Goal: Task Accomplishment & Management: Manage account settings

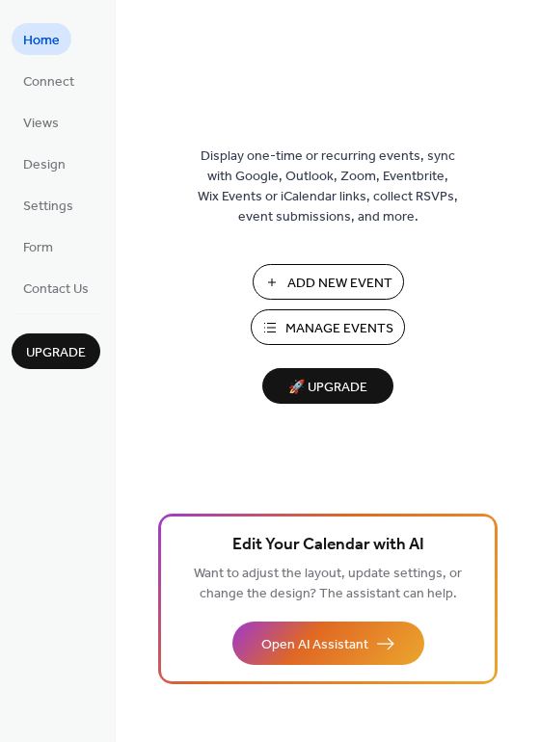
click at [329, 328] on span "Manage Events" at bounding box center [339, 329] width 108 height 20
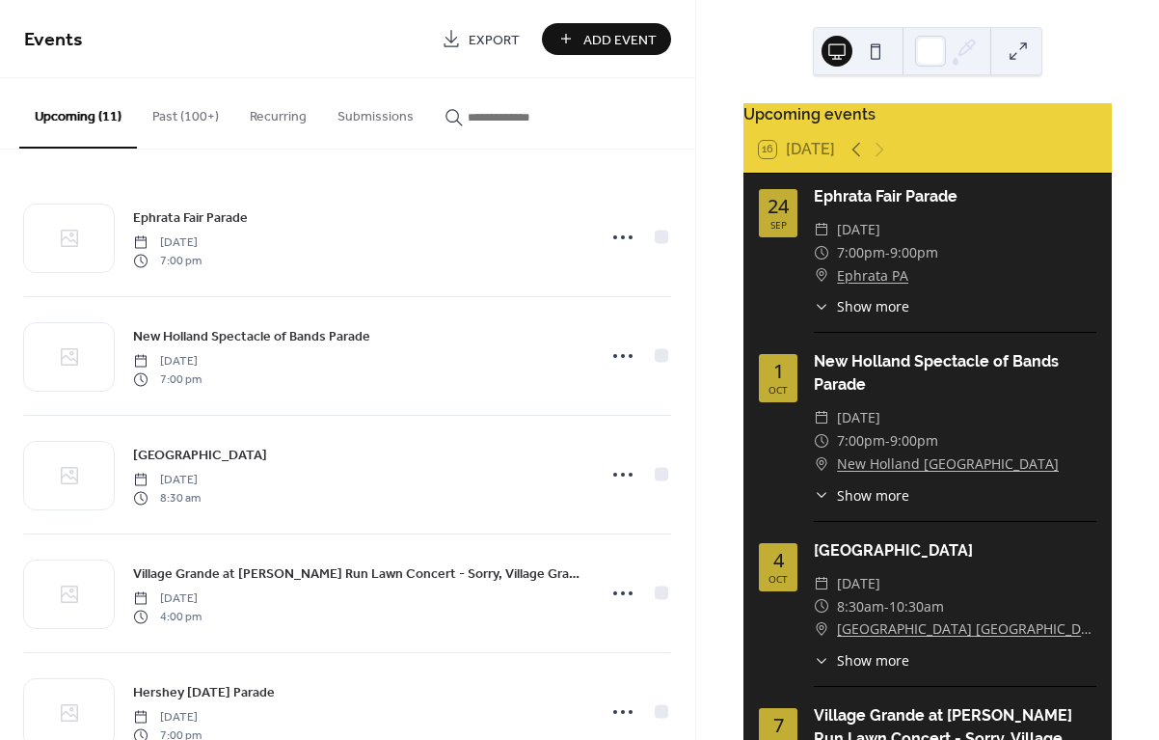
click at [196, 120] on button "Past (100+)" at bounding box center [185, 112] width 97 height 68
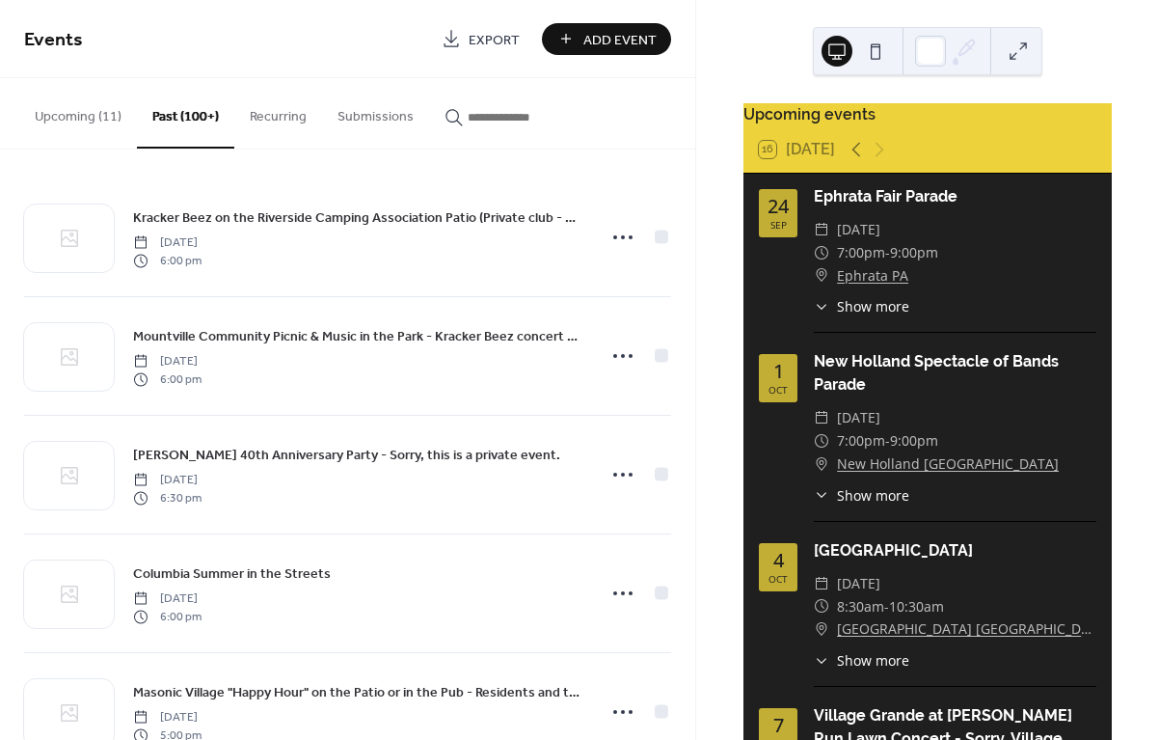
click at [479, 118] on input "button" at bounding box center [526, 117] width 116 height 20
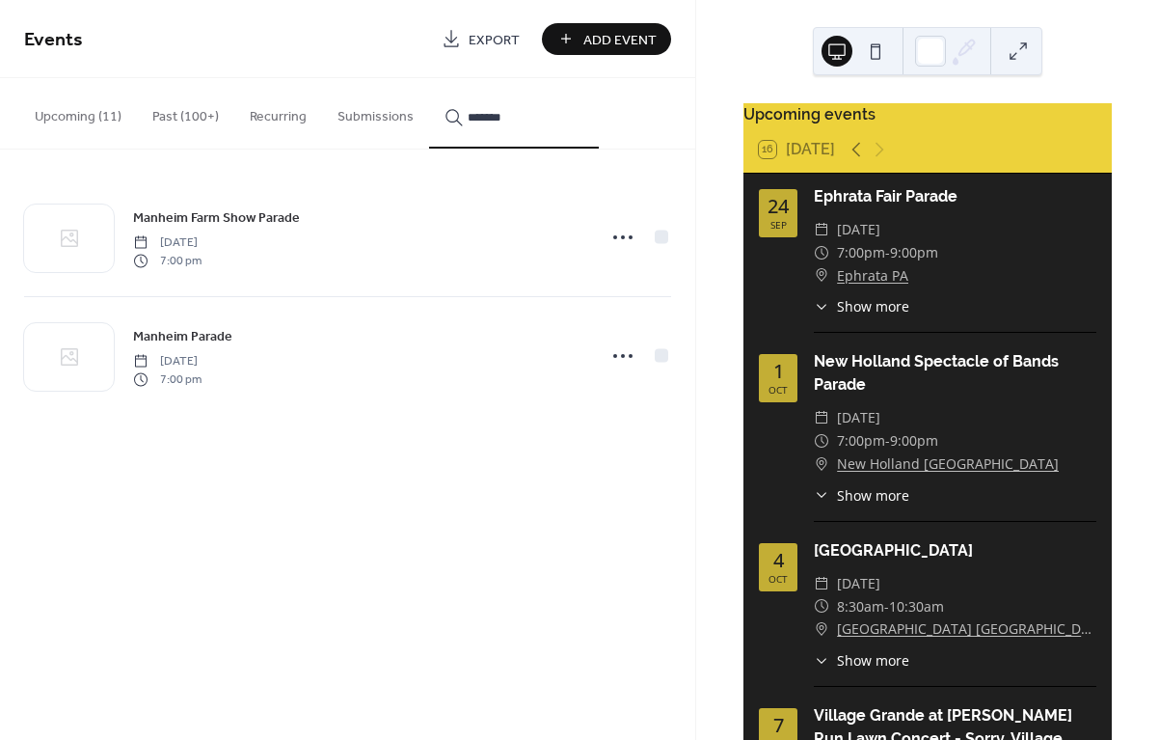
type input "*******"
click at [204, 223] on span "Manheim Farm Show Parade" at bounding box center [216, 218] width 167 height 20
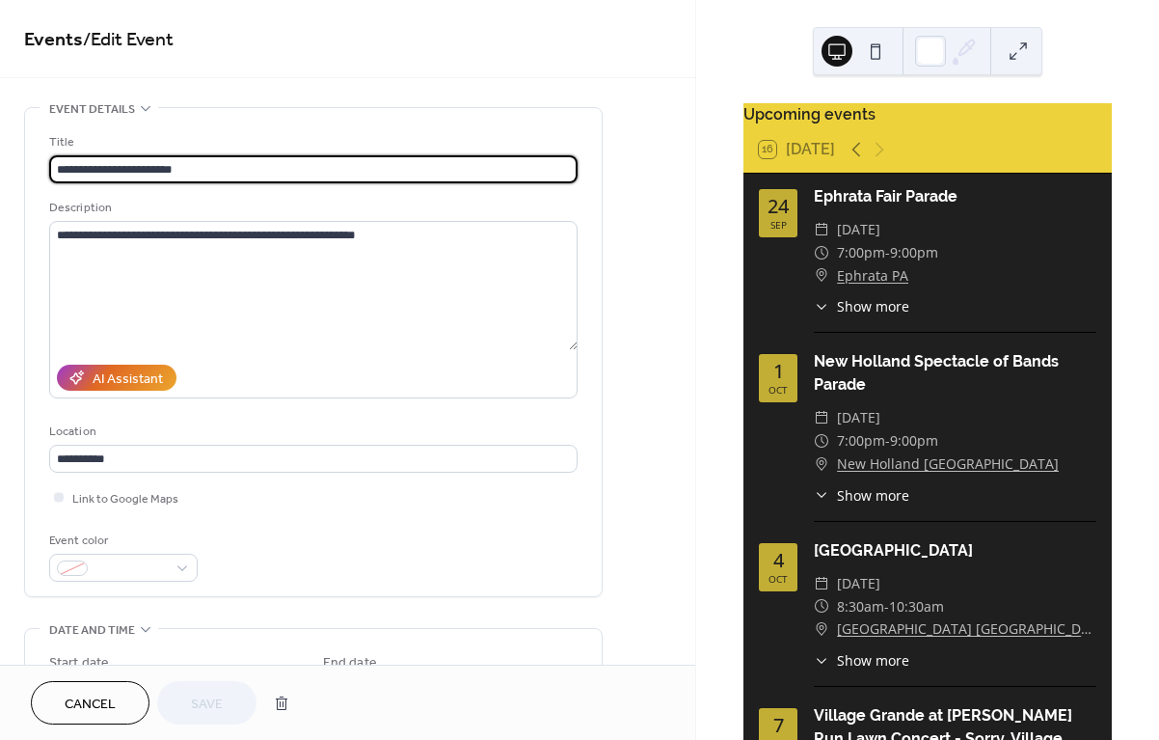
click at [130, 635] on span "Date and time" at bounding box center [92, 630] width 86 height 20
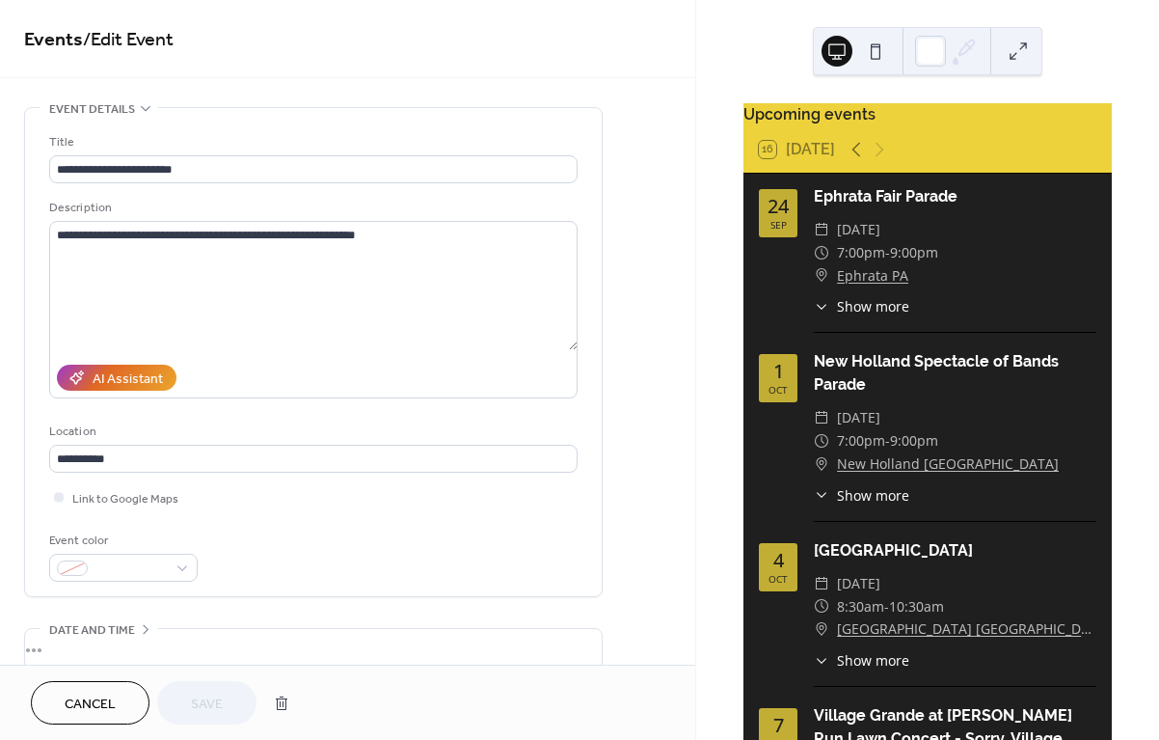
click at [144, 638] on div "•••" at bounding box center [313, 649] width 577 height 40
click at [145, 636] on icon at bounding box center [145, 628] width 15 height 15
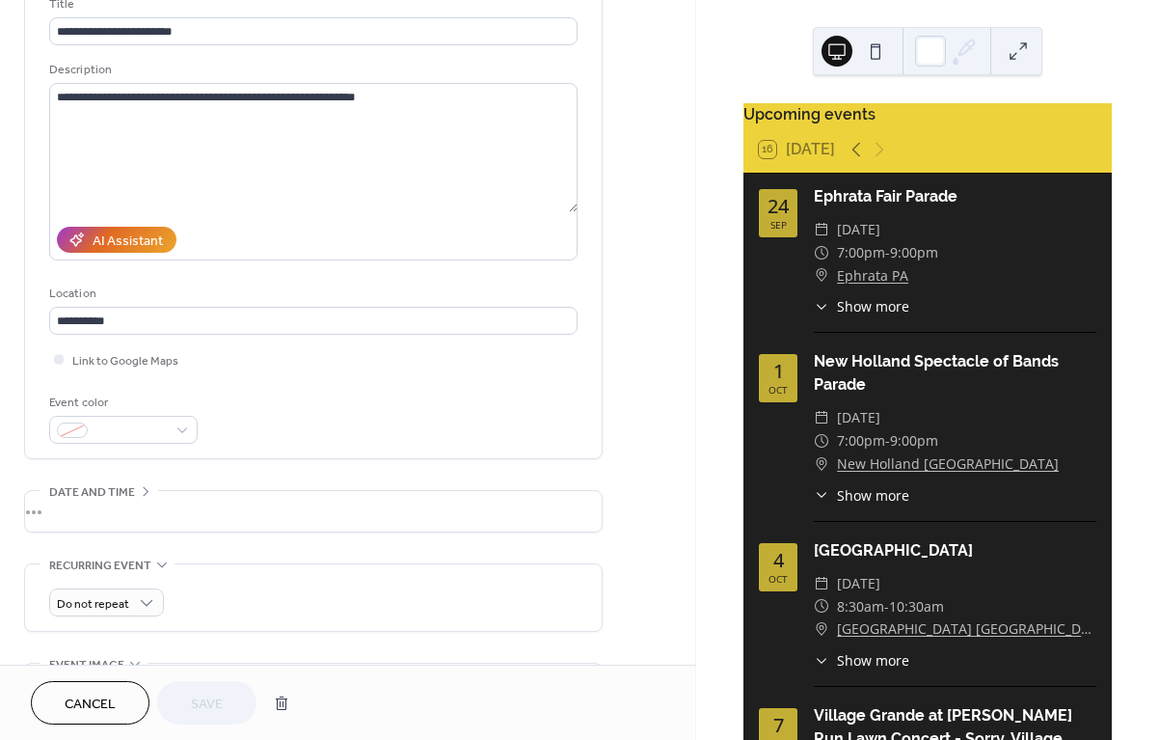
scroll to position [139, 0]
click at [145, 499] on div "•••" at bounding box center [313, 510] width 577 height 40
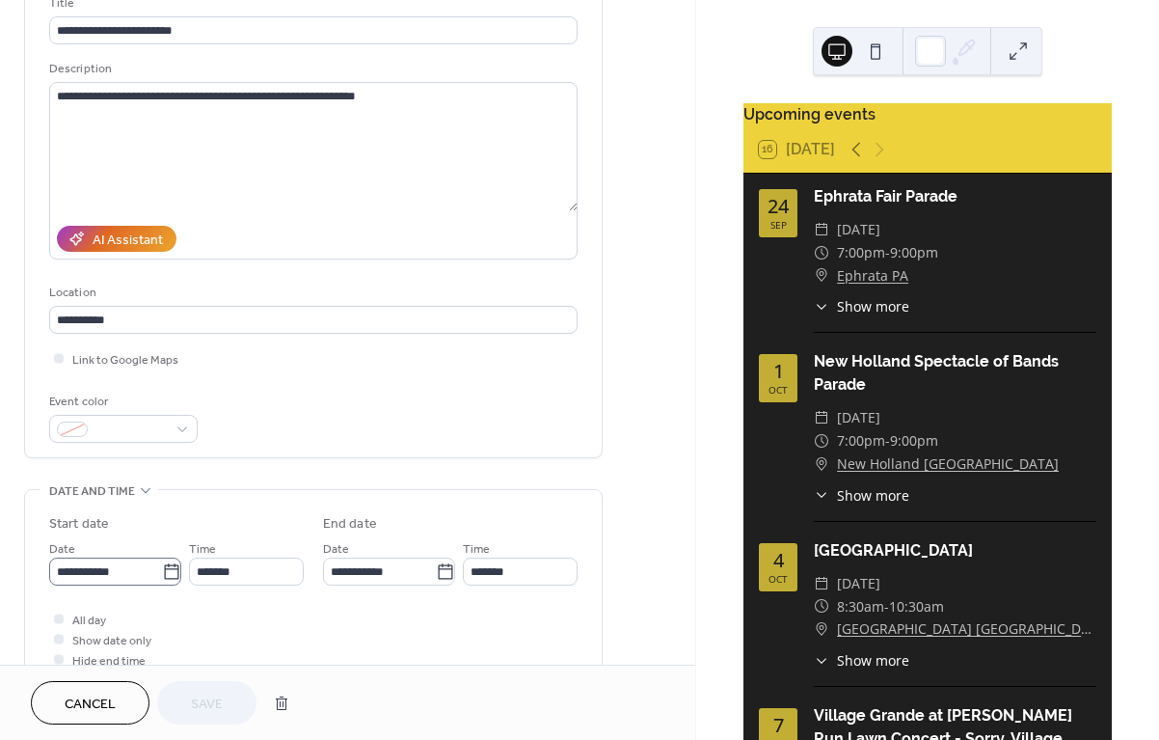
click at [168, 580] on icon at bounding box center [171, 571] width 19 height 19
click at [162, 580] on input "**********" at bounding box center [105, 571] width 113 height 28
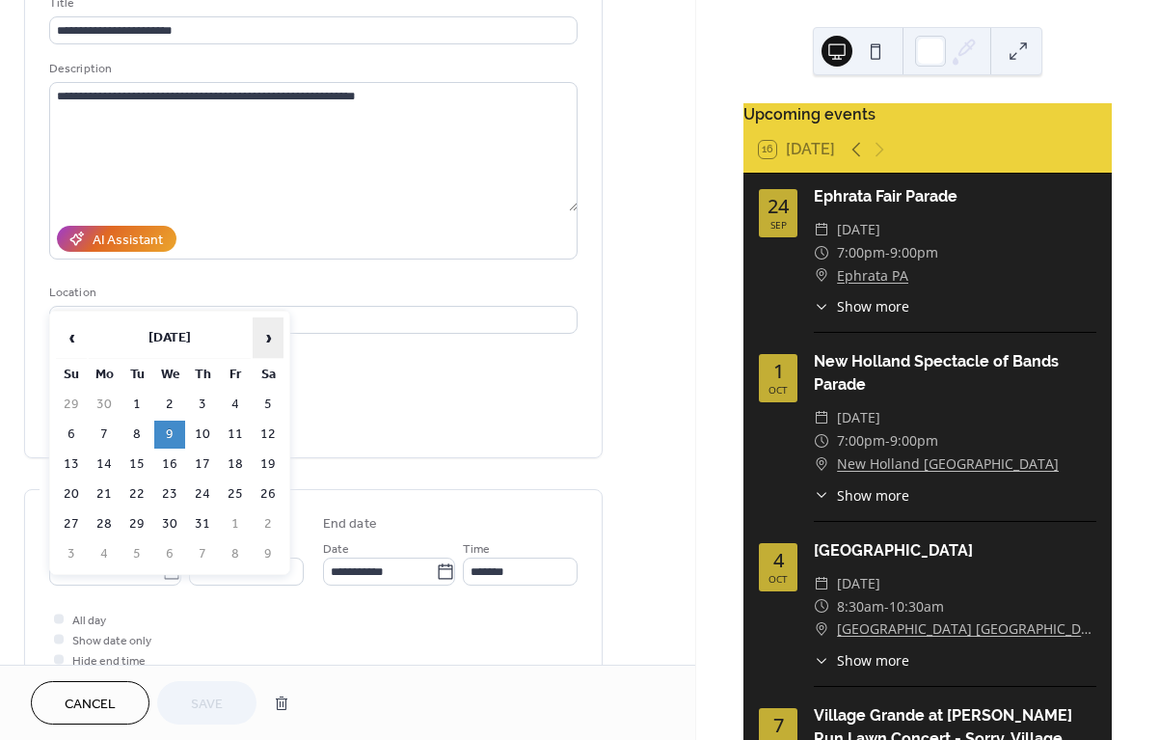
click at [269, 341] on span "›" at bounding box center [268, 337] width 29 height 39
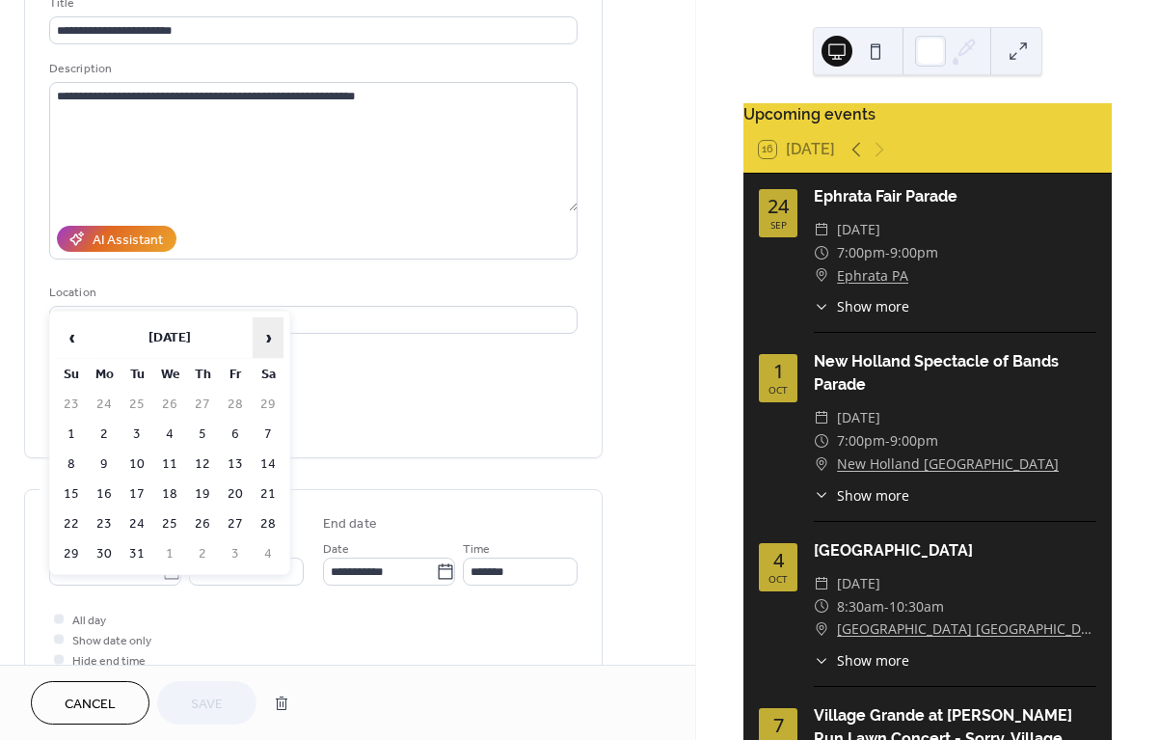
click at [269, 341] on span "›" at bounding box center [268, 337] width 29 height 39
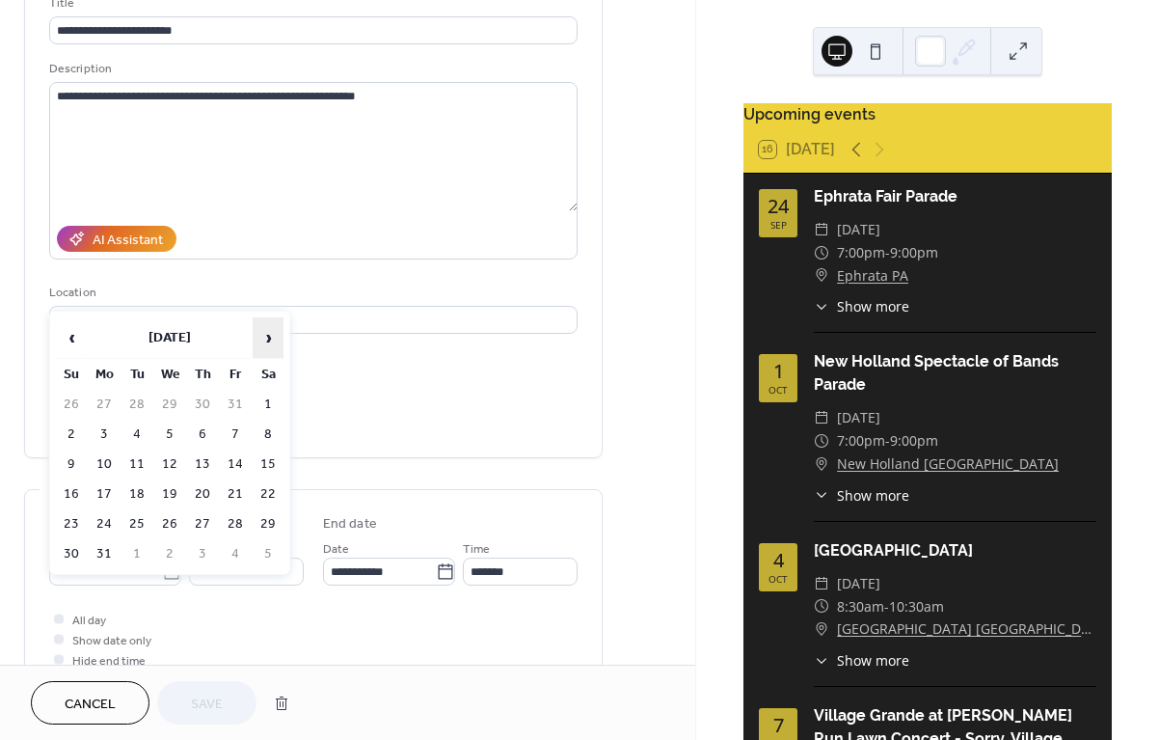
click at [268, 342] on span "›" at bounding box center [268, 337] width 29 height 39
click at [268, 344] on span "›" at bounding box center [268, 337] width 29 height 39
click at [268, 343] on span "›" at bounding box center [268, 337] width 29 height 39
click at [268, 341] on span "›" at bounding box center [268, 337] width 29 height 39
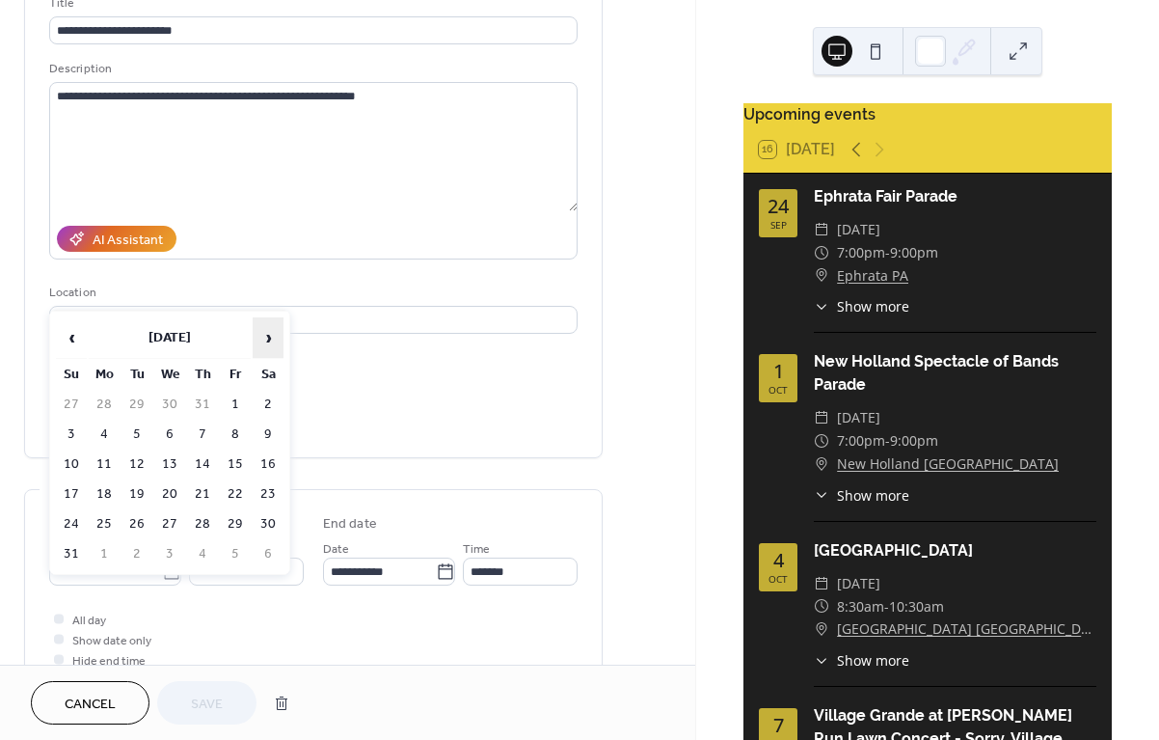
click at [268, 341] on span "›" at bounding box center [268, 337] width 29 height 39
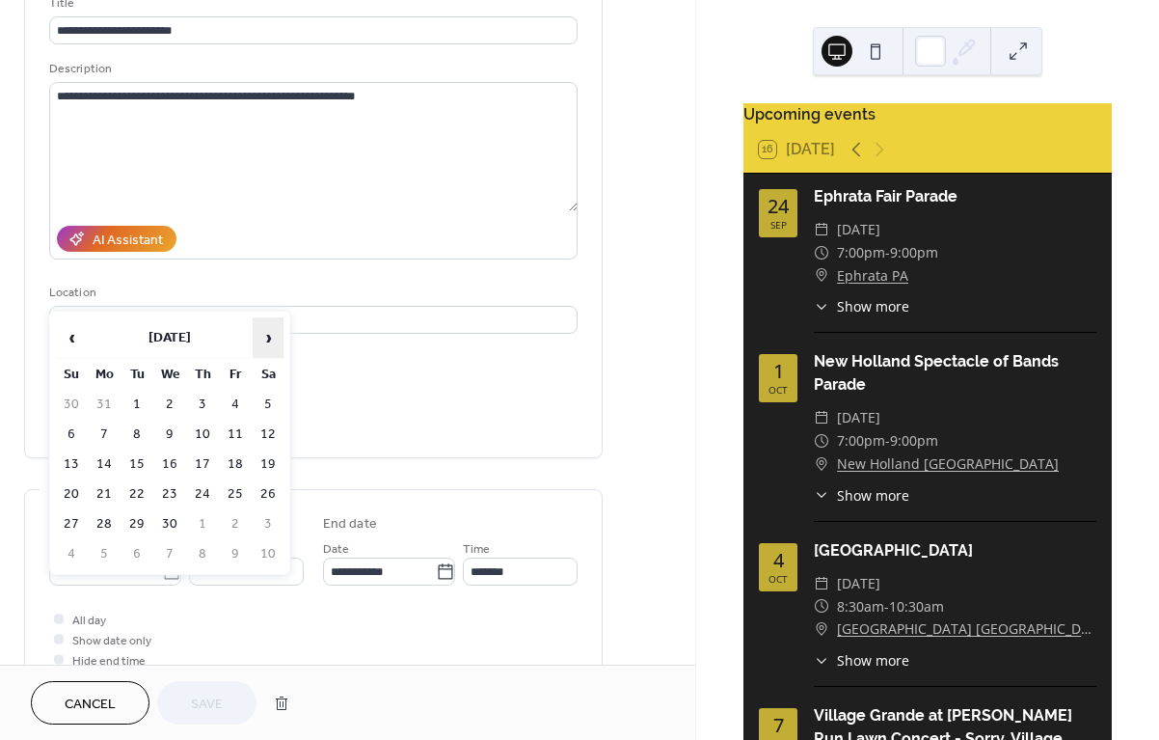
click at [268, 341] on span "›" at bounding box center [268, 337] width 29 height 39
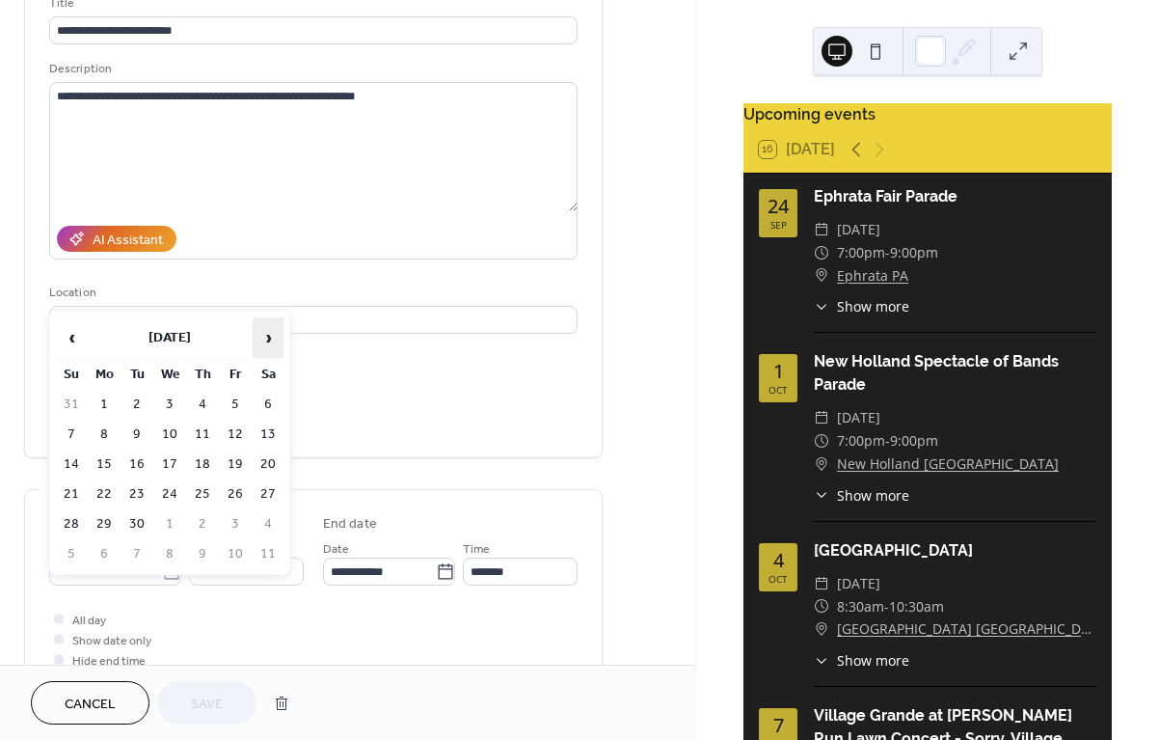
click at [268, 341] on span "›" at bounding box center [268, 337] width 29 height 39
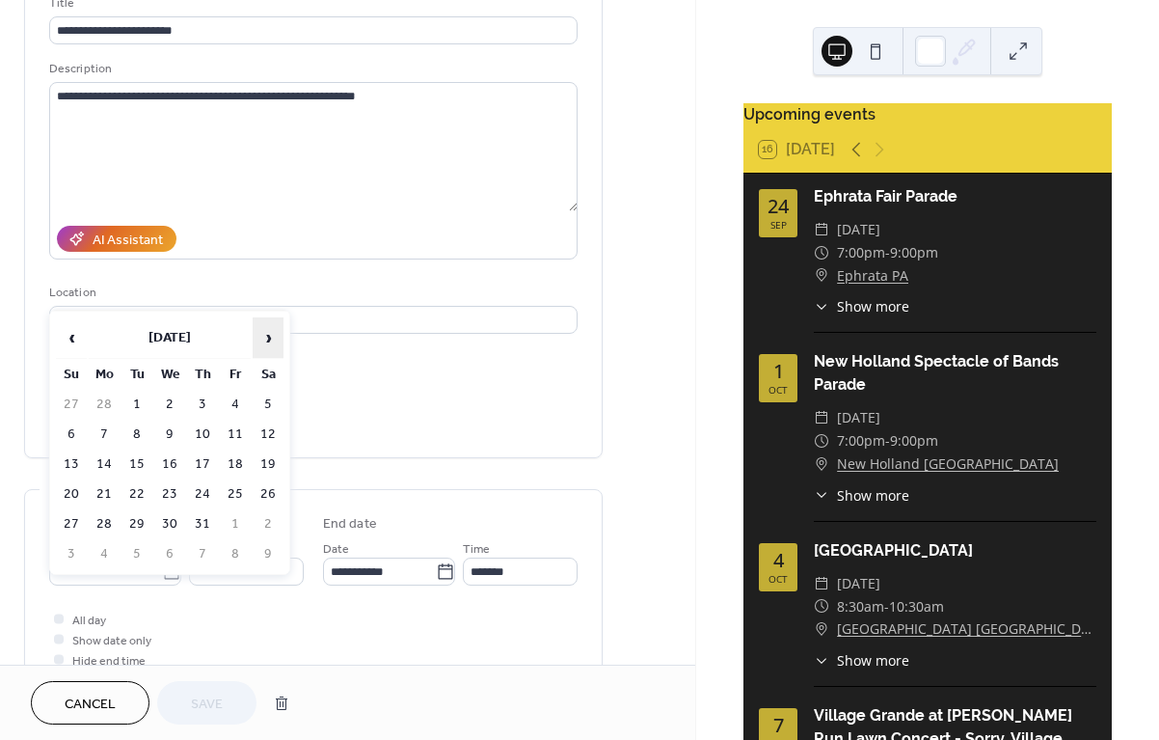
click at [268, 341] on span "›" at bounding box center [268, 337] width 29 height 39
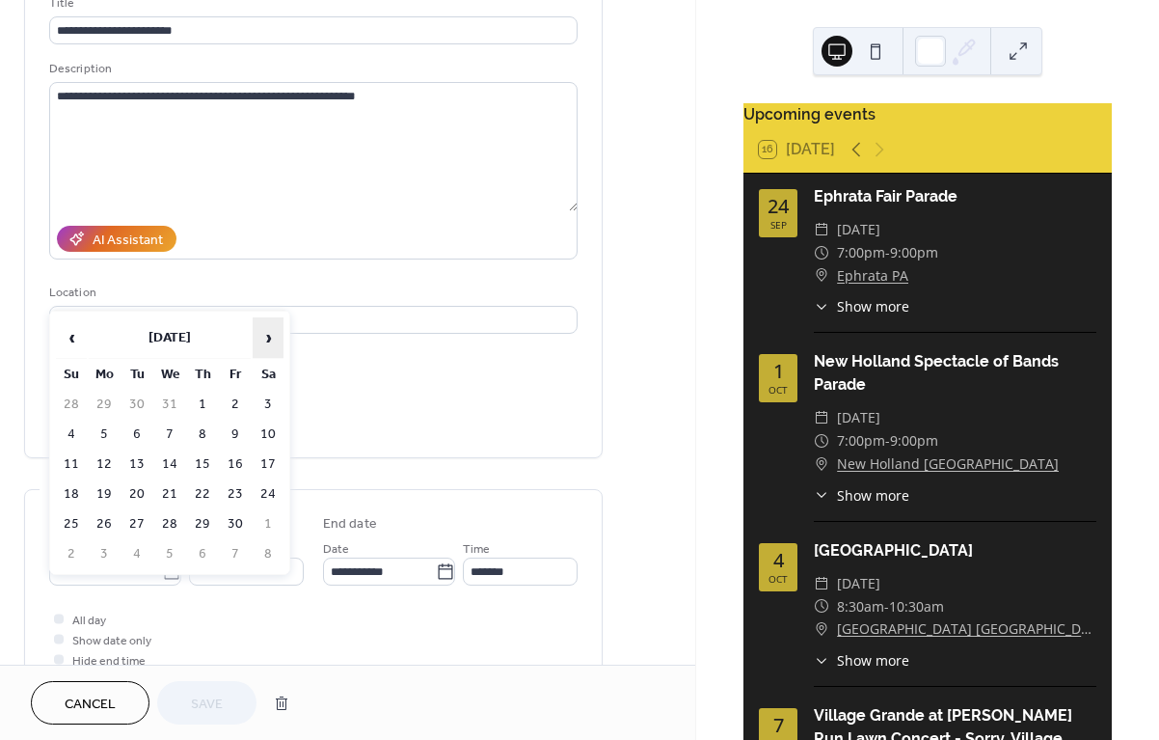
click at [268, 341] on span "›" at bounding box center [268, 337] width 29 height 39
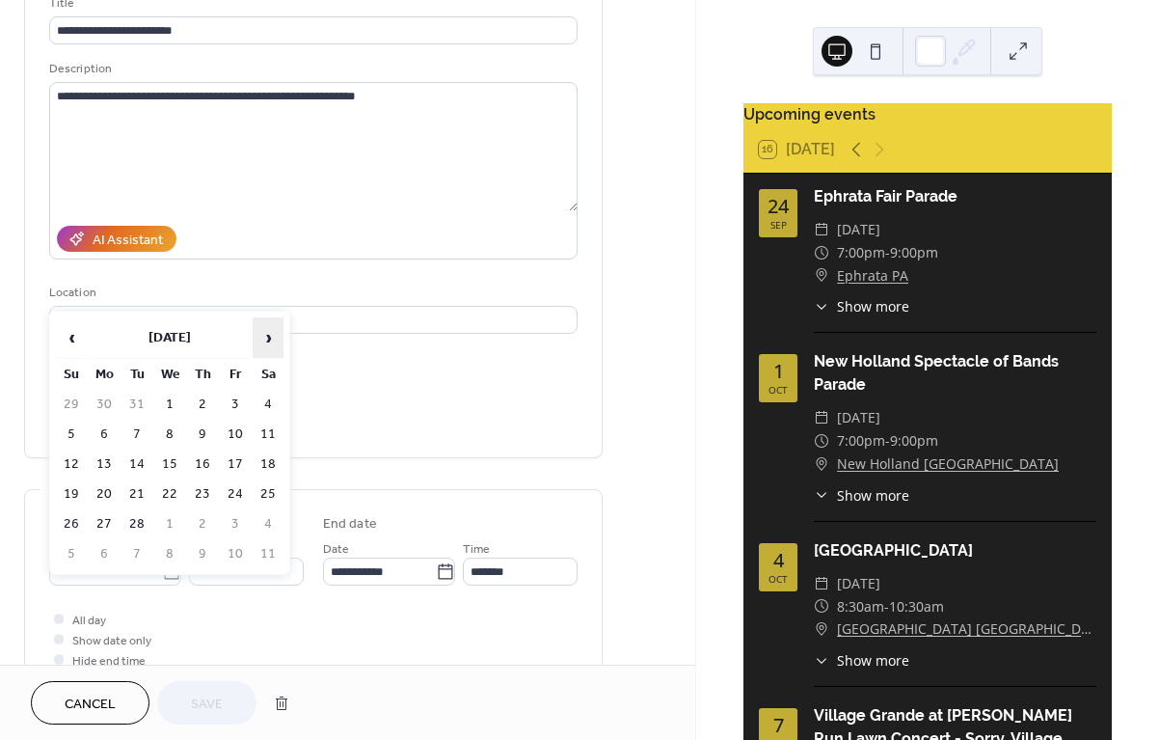
click at [268, 341] on span "›" at bounding box center [268, 337] width 29 height 39
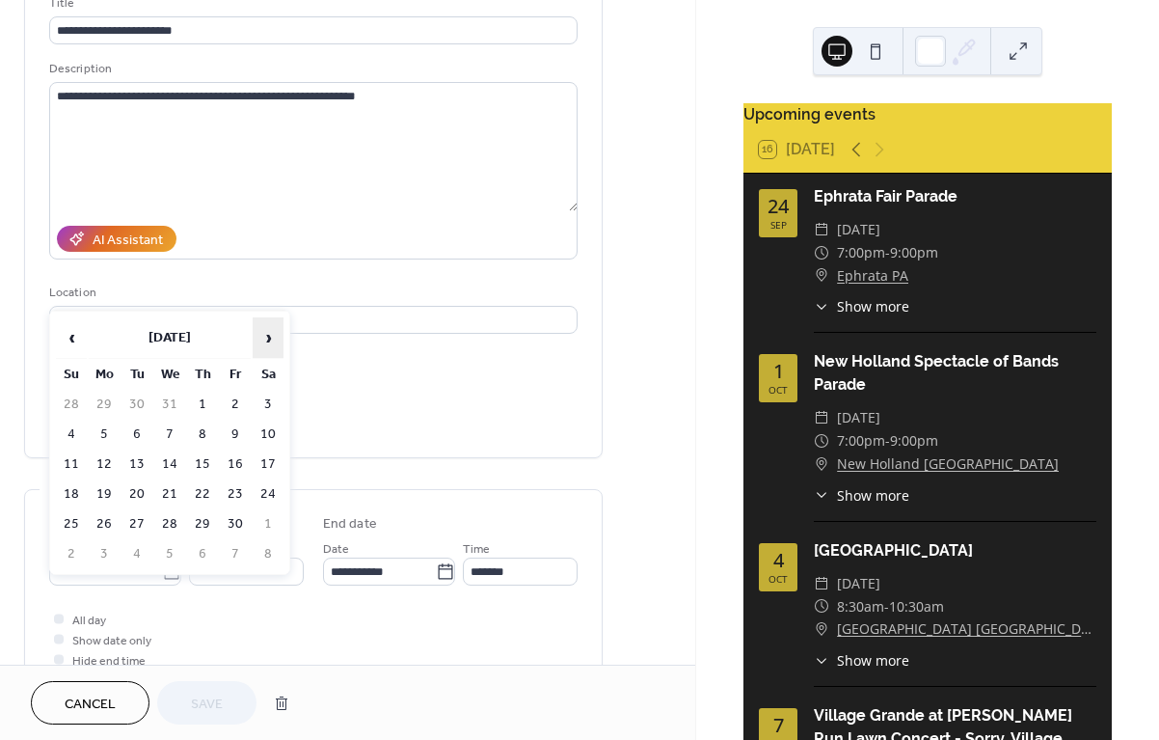
click at [268, 341] on span "›" at bounding box center [268, 337] width 29 height 39
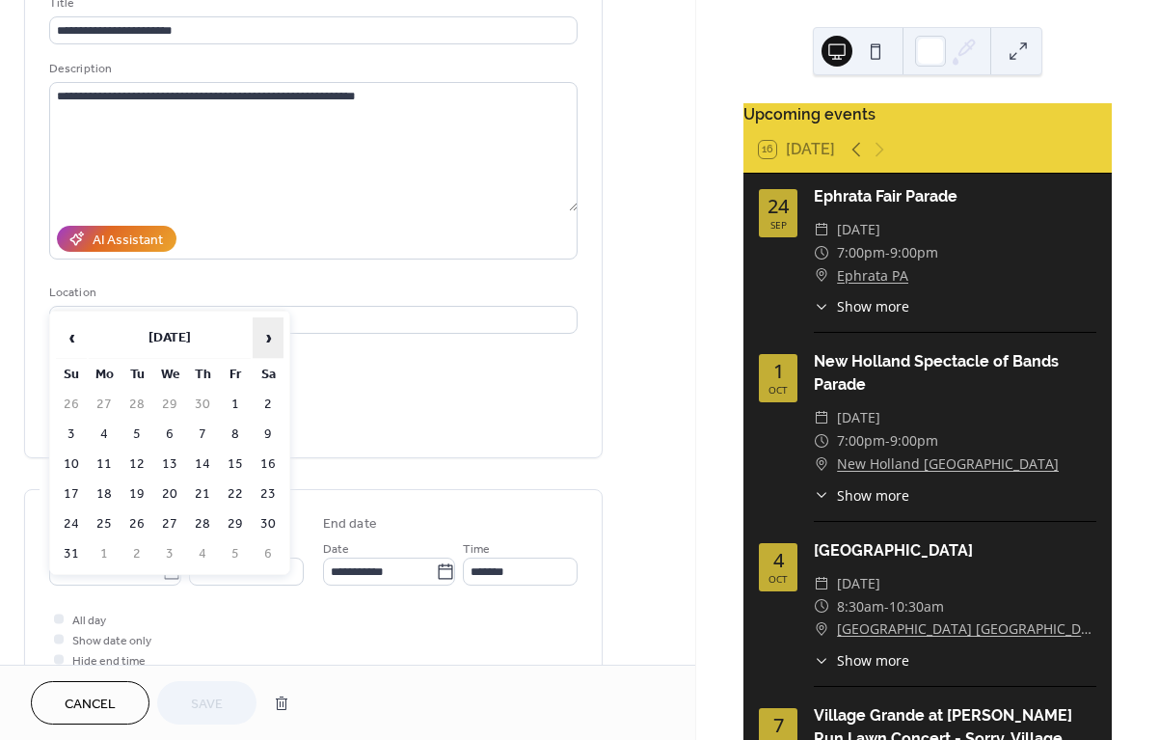
click at [268, 341] on span "›" at bounding box center [268, 337] width 29 height 39
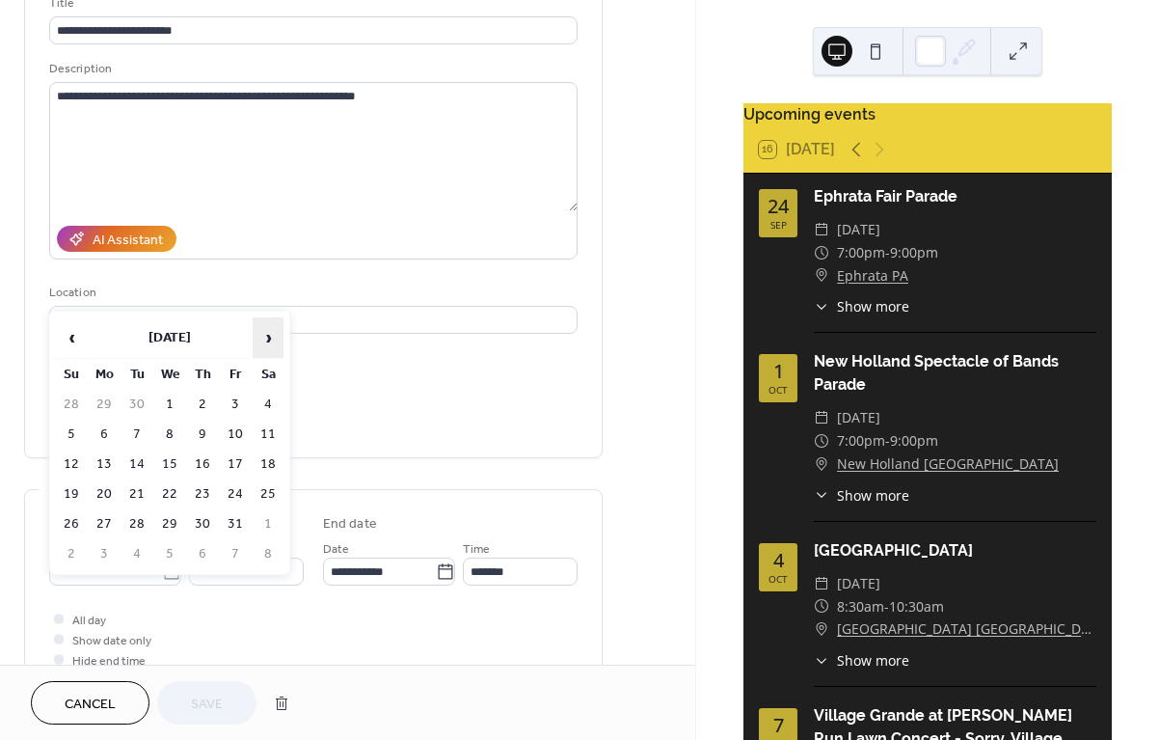
click at [268, 341] on span "›" at bounding box center [268, 337] width 29 height 39
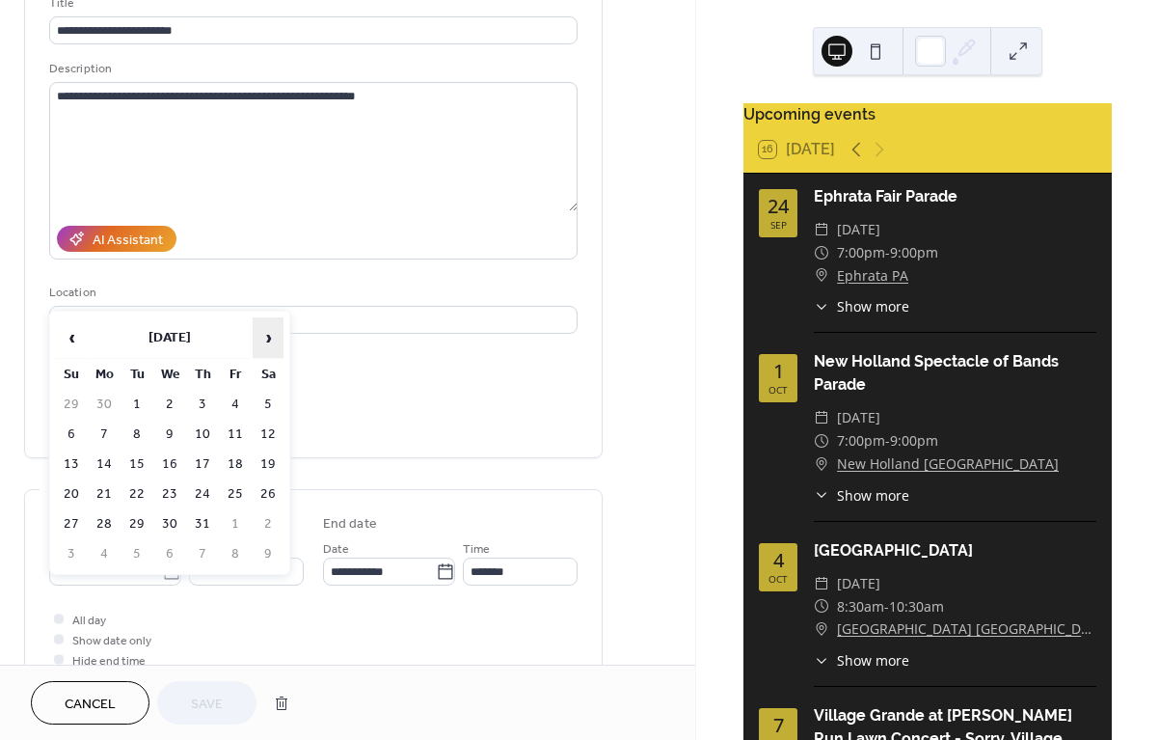
click at [268, 341] on span "›" at bounding box center [268, 337] width 29 height 39
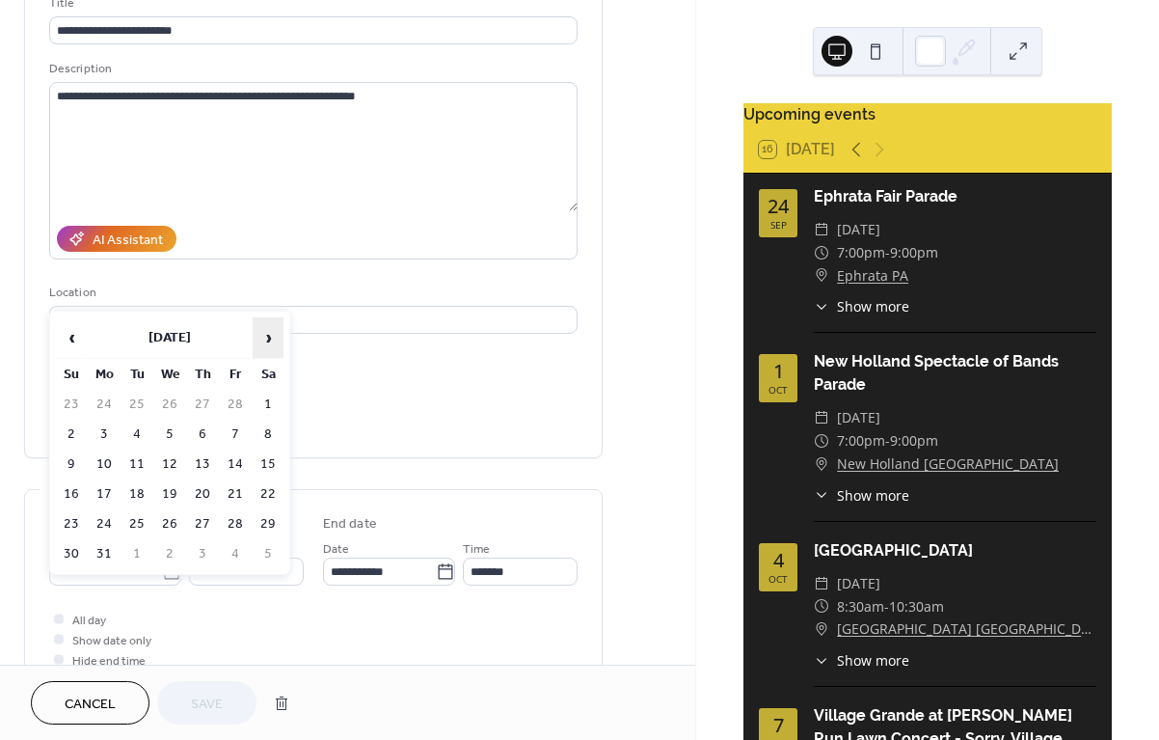
click at [268, 341] on span "›" at bounding box center [268, 337] width 29 height 39
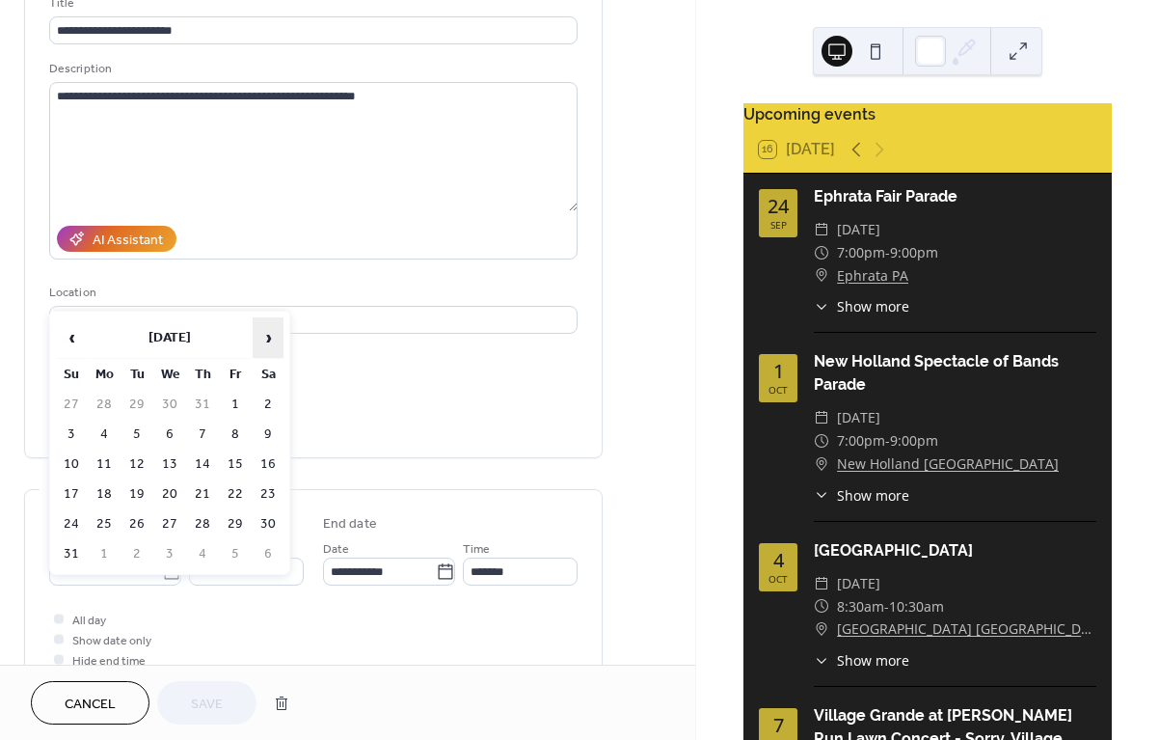
click at [268, 341] on span "›" at bounding box center [268, 337] width 29 height 39
click at [171, 440] on td "8" at bounding box center [169, 434] width 31 height 28
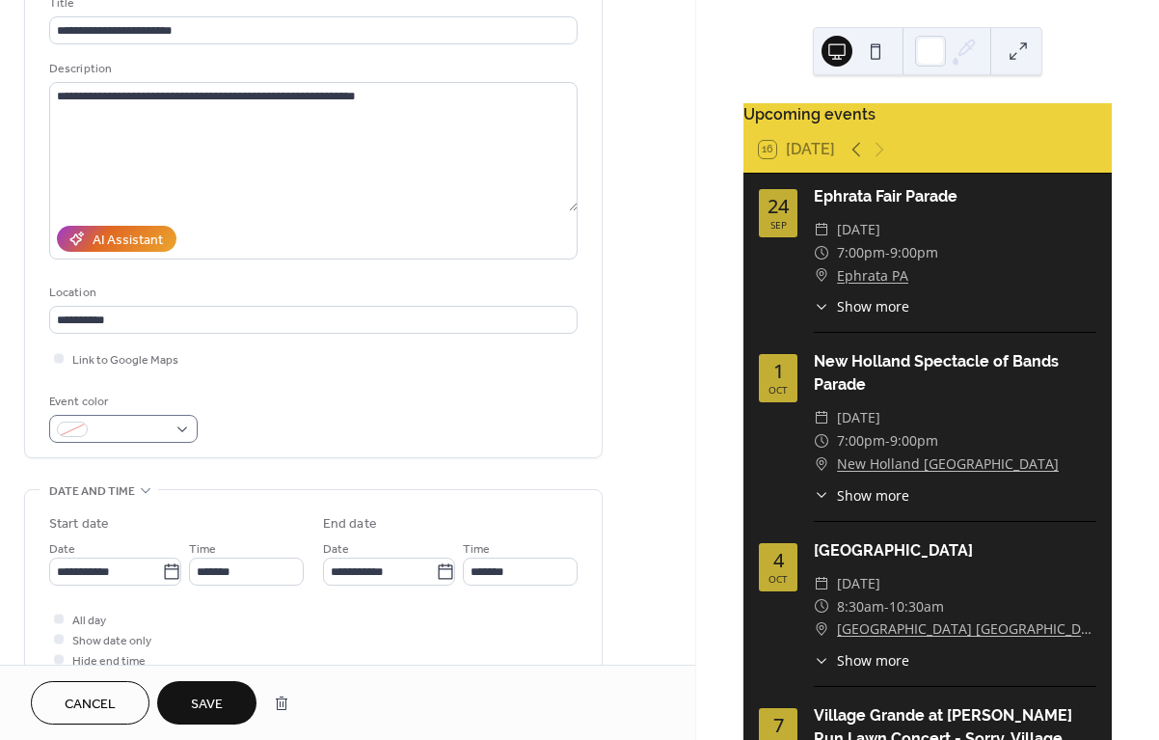
type input "**********"
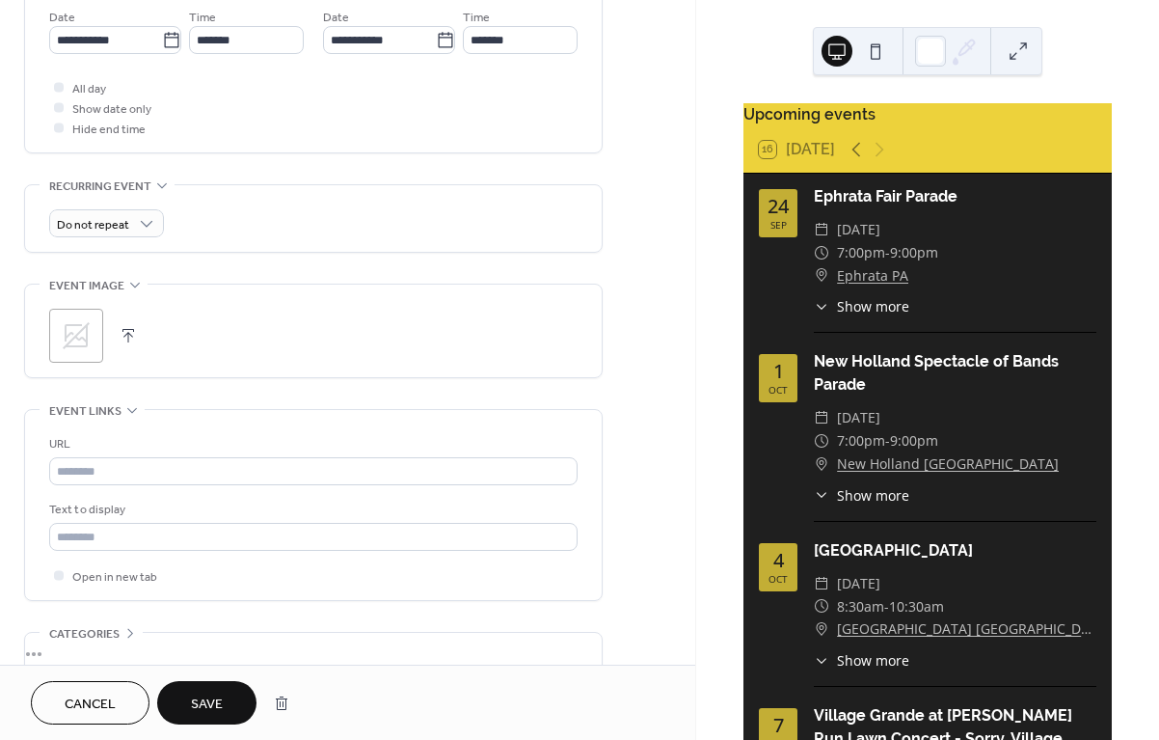
scroll to position [671, 0]
click at [214, 705] on span "Save" at bounding box center [207, 704] width 32 height 20
